Goal: Task Accomplishment & Management: Use online tool/utility

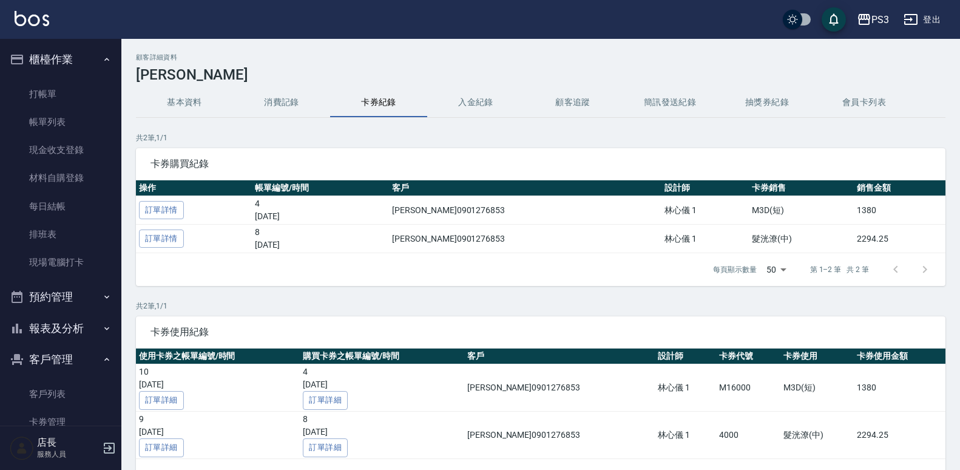
scroll to position [73, 0]
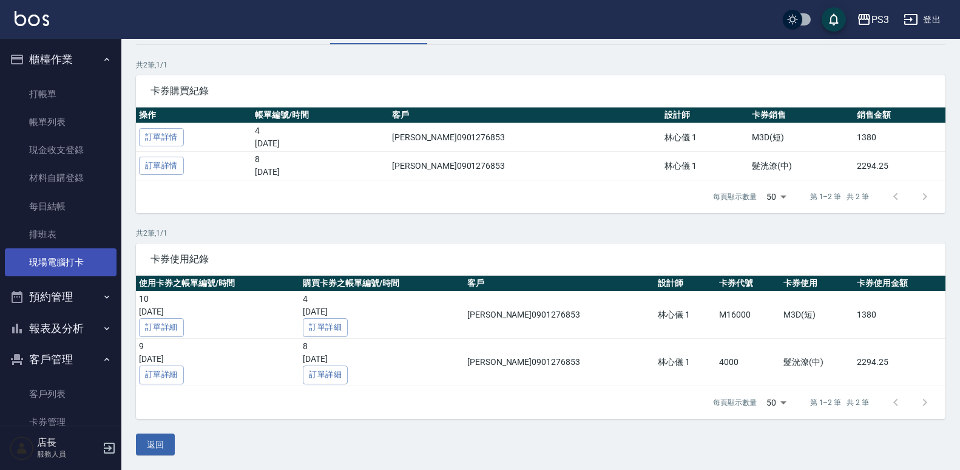
click at [40, 260] on link "現場電腦打卡" at bounding box center [61, 262] width 112 height 28
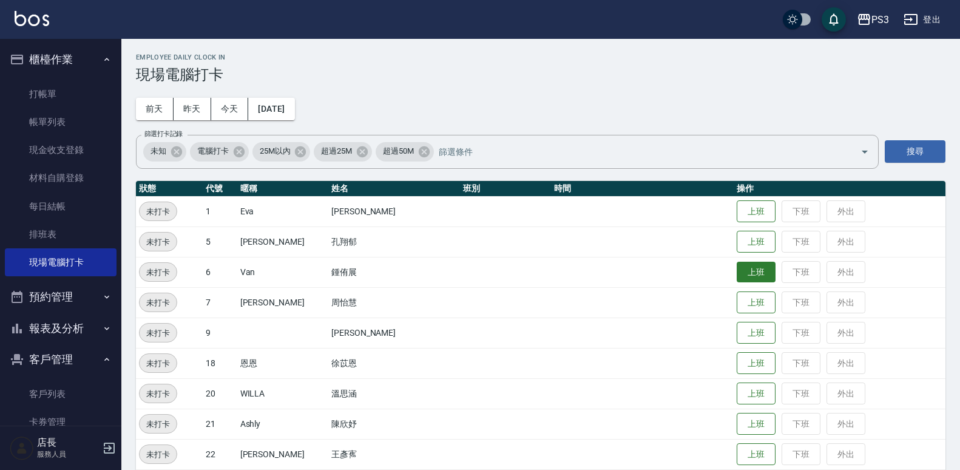
click at [737, 274] on button "上班" at bounding box center [756, 272] width 39 height 21
click at [737, 355] on button "上班" at bounding box center [756, 363] width 39 height 21
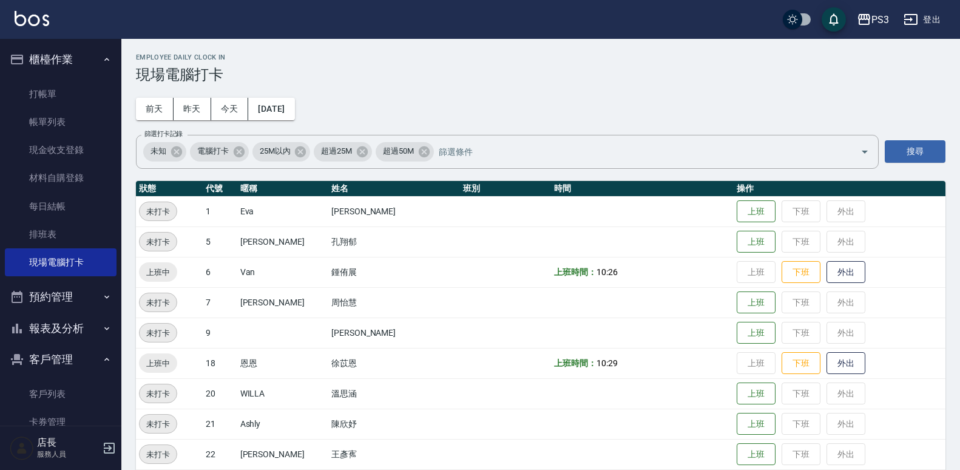
click at [553, 214] on td at bounding box center [642, 211] width 183 height 30
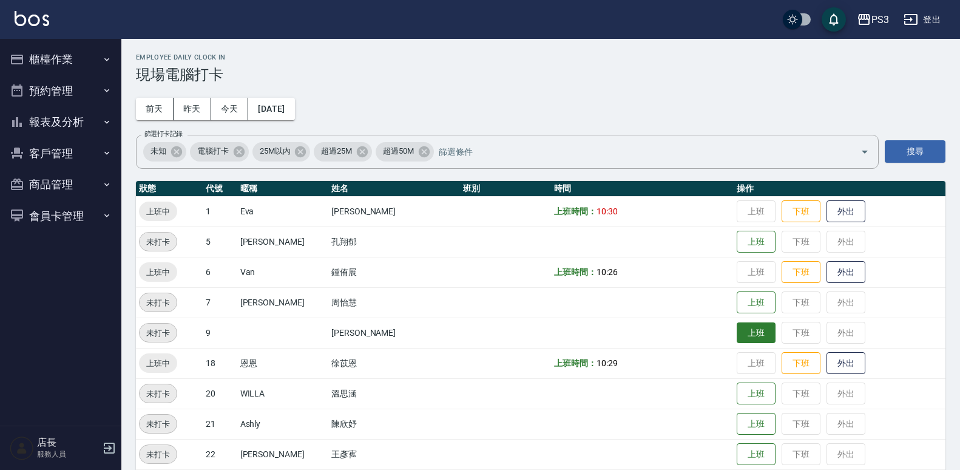
click at [737, 340] on button "上班" at bounding box center [756, 332] width 39 height 21
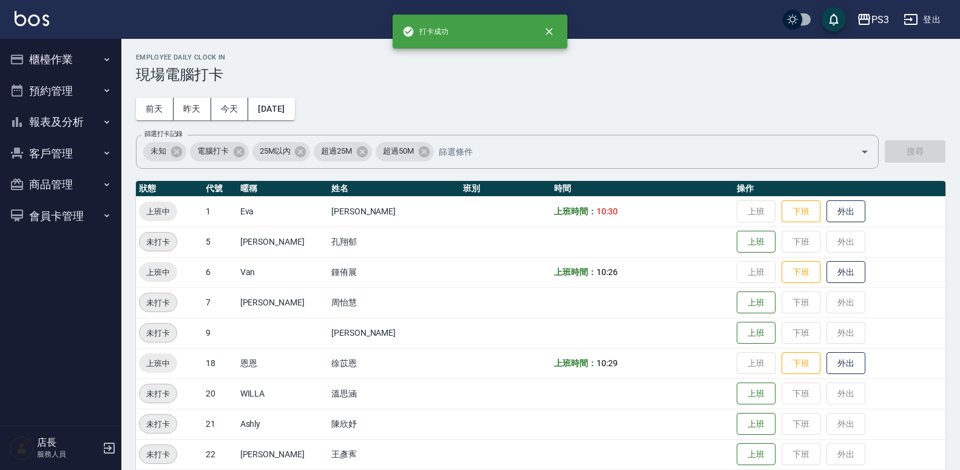
click at [734, 313] on td "上班 下班 外出" at bounding box center [840, 302] width 212 height 30
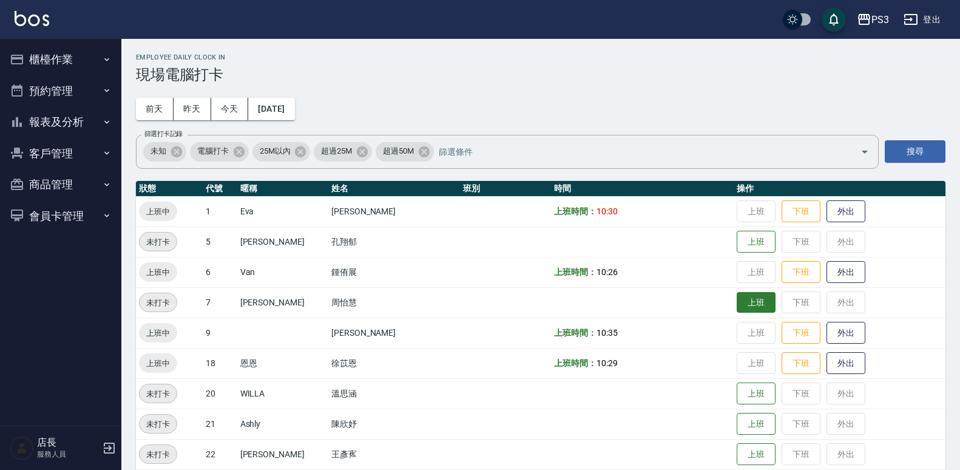
click at [737, 306] on button "上班" at bounding box center [756, 302] width 39 height 21
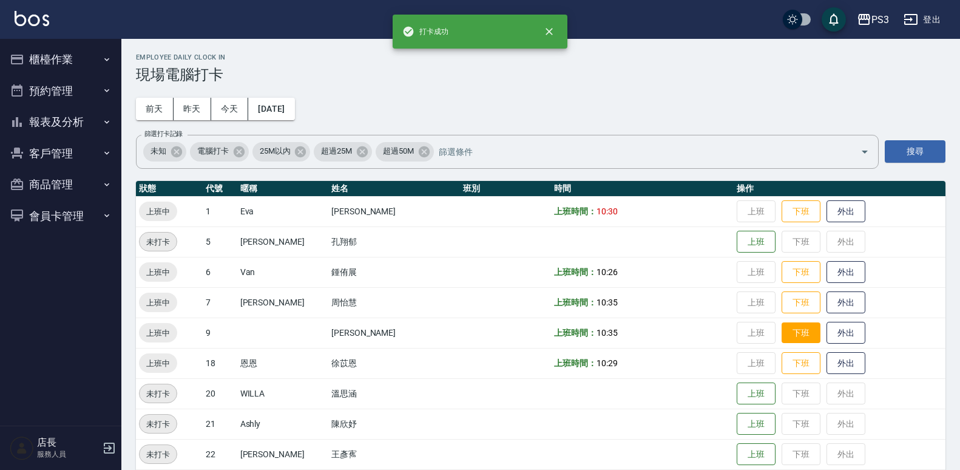
click at [782, 342] on button "下班" at bounding box center [801, 332] width 39 height 21
